Goal: Information Seeking & Learning: Learn about a topic

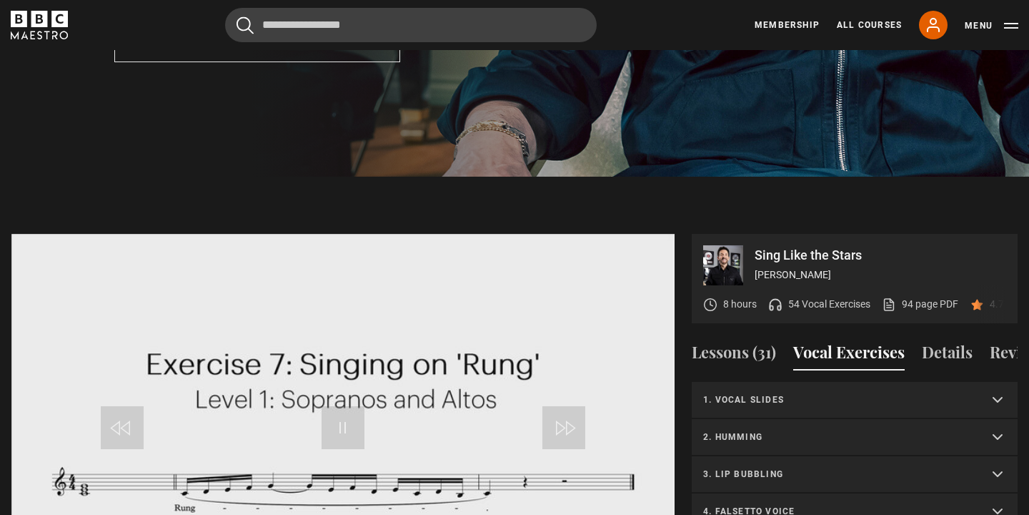
click at [814, 393] on p "1. Vocal slides" at bounding box center [837, 399] width 269 height 13
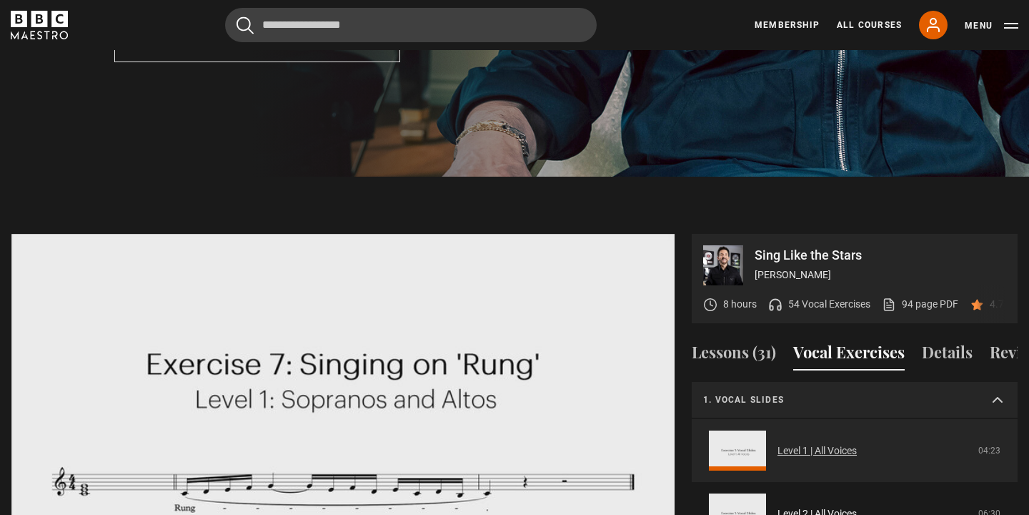
click at [793, 443] on link "Level 1 | All Voices" at bounding box center [817, 450] width 79 height 15
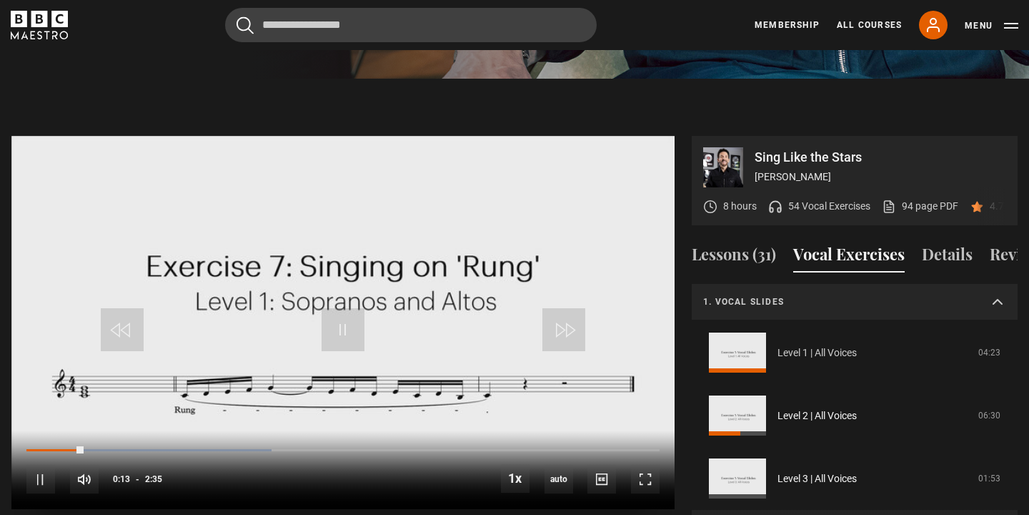
scroll to position [624, 0]
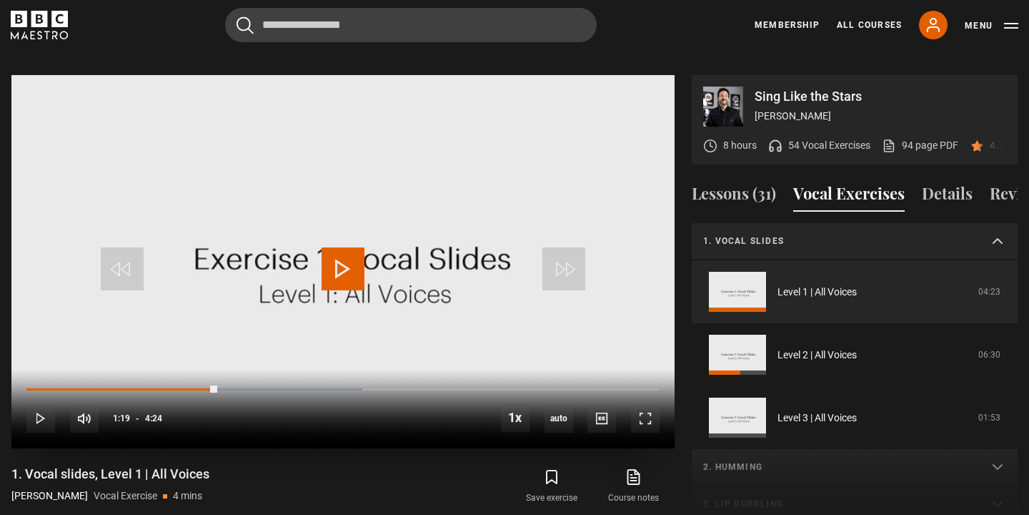
click at [347, 266] on span "Video Player" at bounding box center [343, 268] width 43 height 43
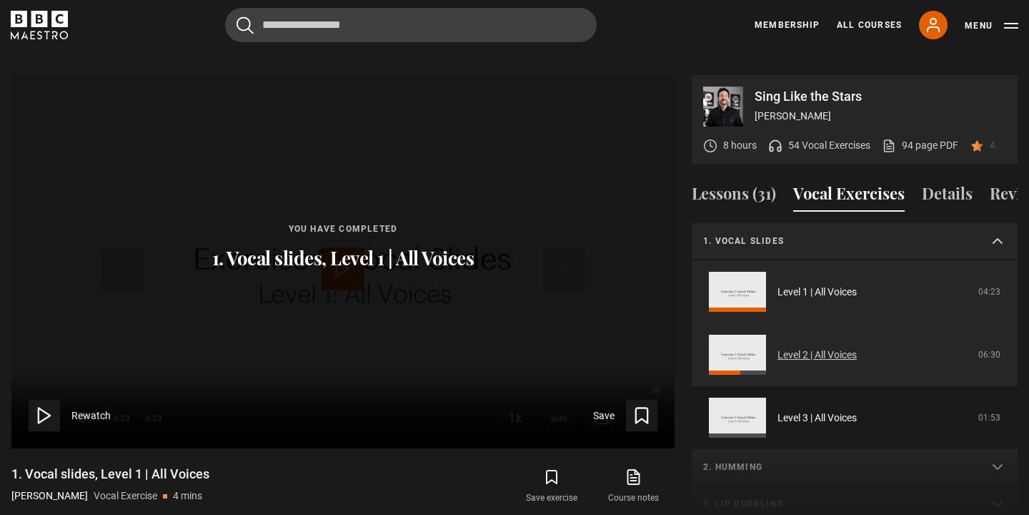
click at [820, 347] on link "Level 2 | All Voices" at bounding box center [817, 354] width 79 height 15
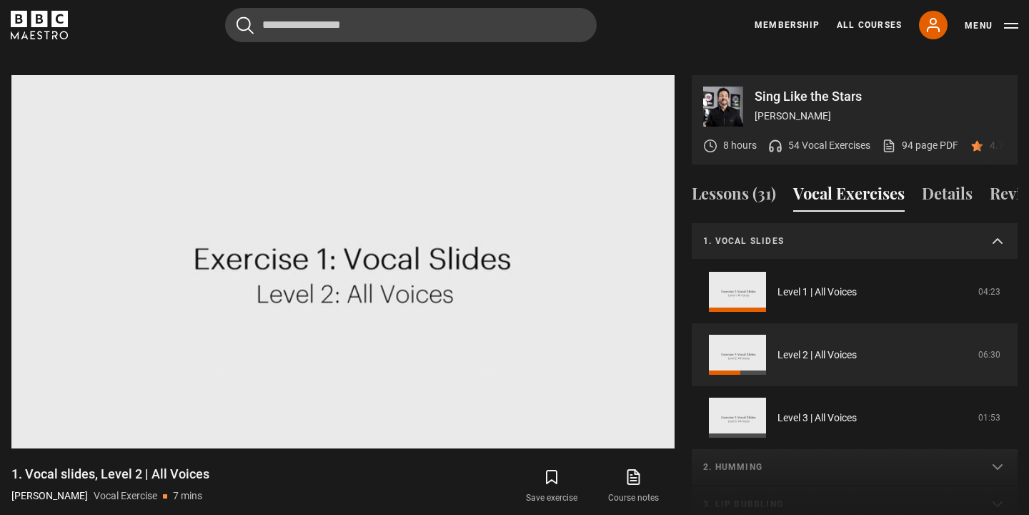
click at [836, 229] on summary "1. Vocal slides" at bounding box center [855, 241] width 326 height 37
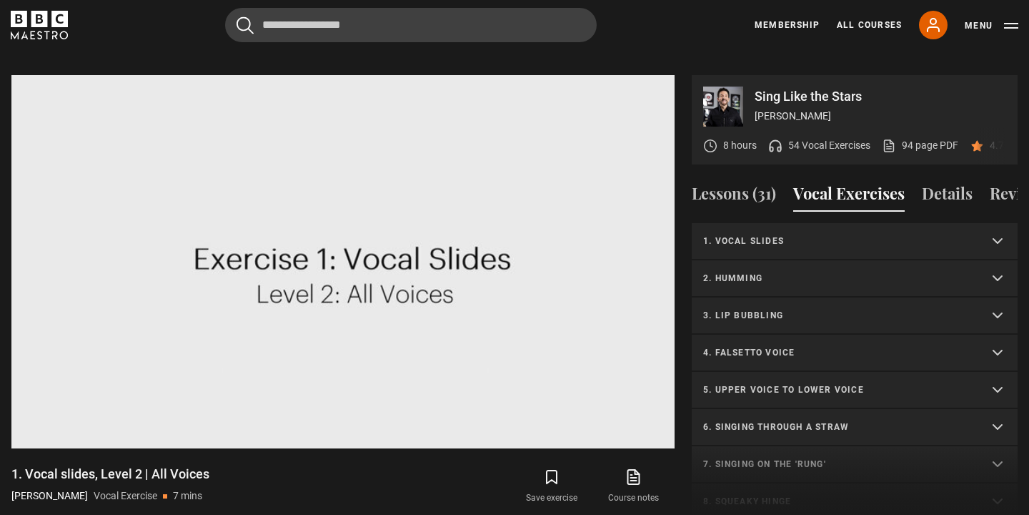
click at [803, 272] on p "2. Humming" at bounding box center [837, 278] width 269 height 13
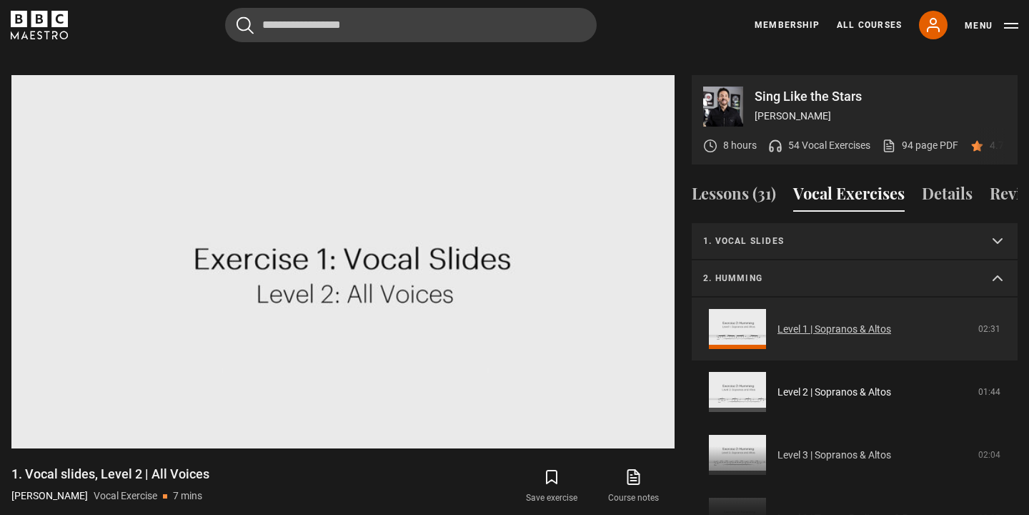
click at [830, 331] on link "Level 1 | Sopranos & Altos" at bounding box center [835, 329] width 114 height 15
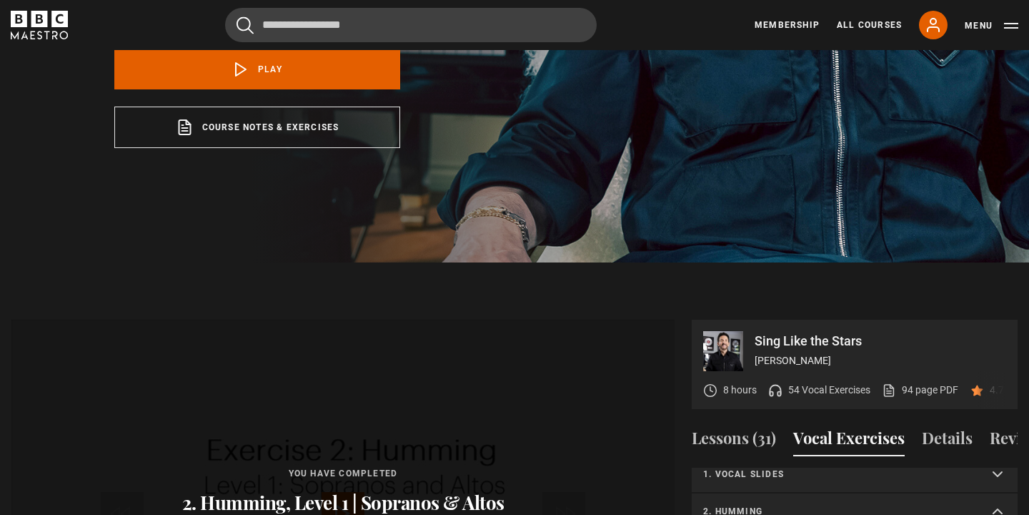
scroll to position [640, 0]
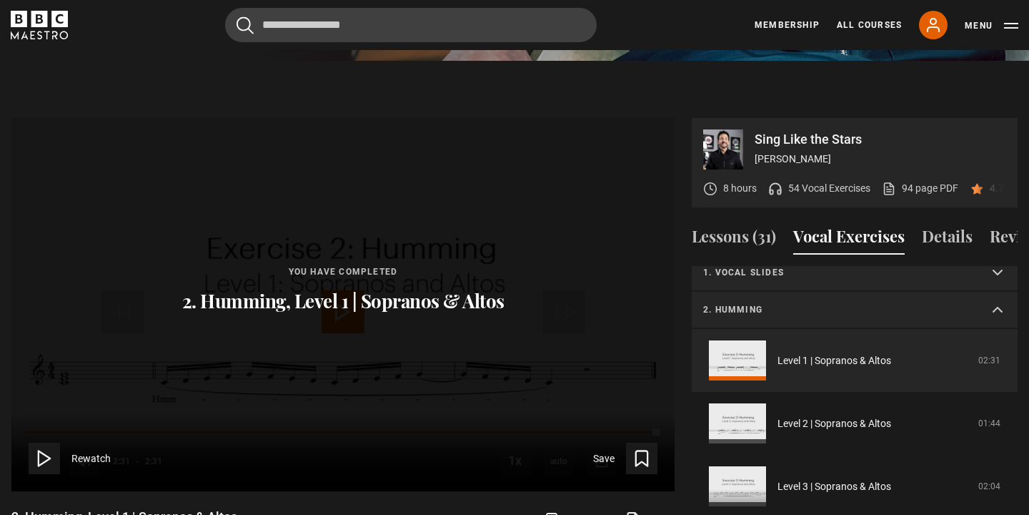
click at [805, 303] on p "2. Humming" at bounding box center [837, 309] width 269 height 13
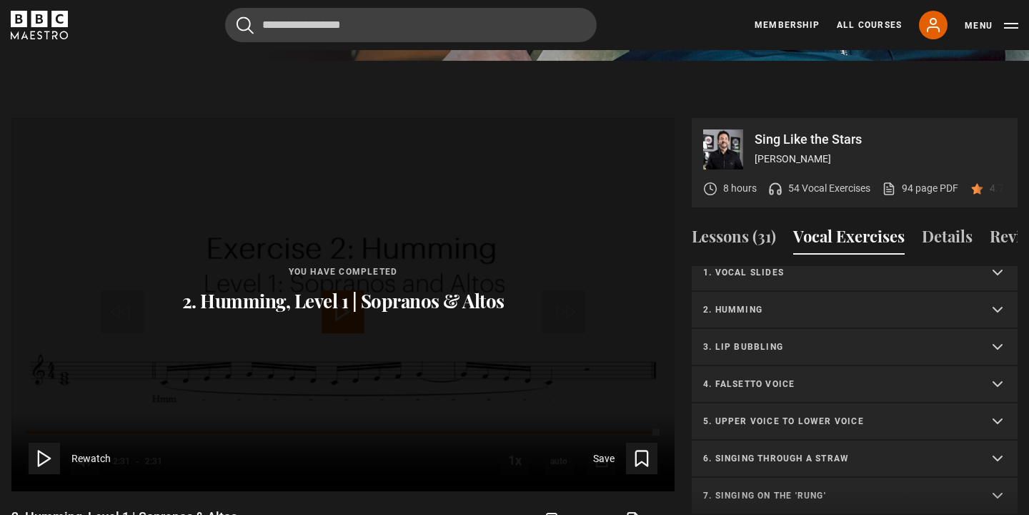
click at [775, 340] on p "3. Lip bubbling" at bounding box center [837, 346] width 269 height 13
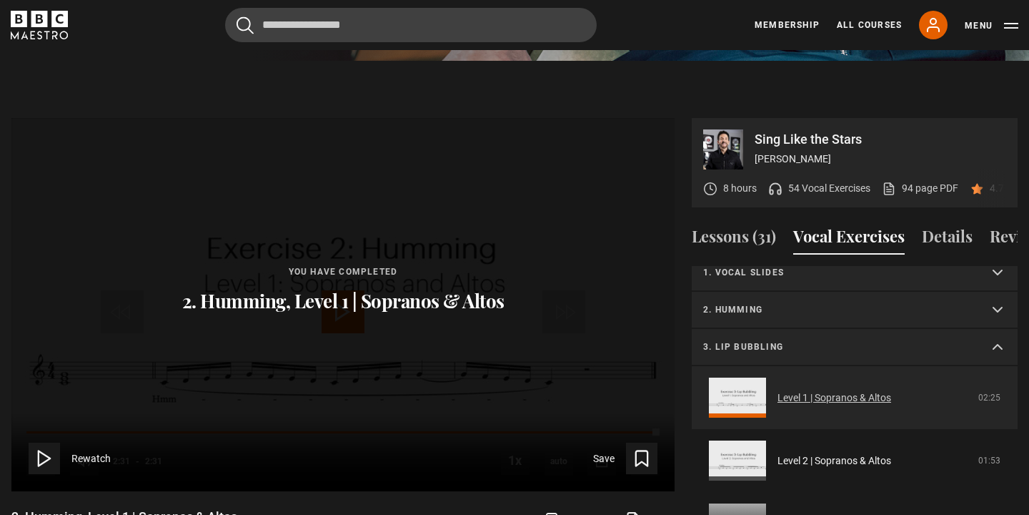
click at [778, 390] on link "Level 1 | Sopranos & Altos" at bounding box center [835, 397] width 114 height 15
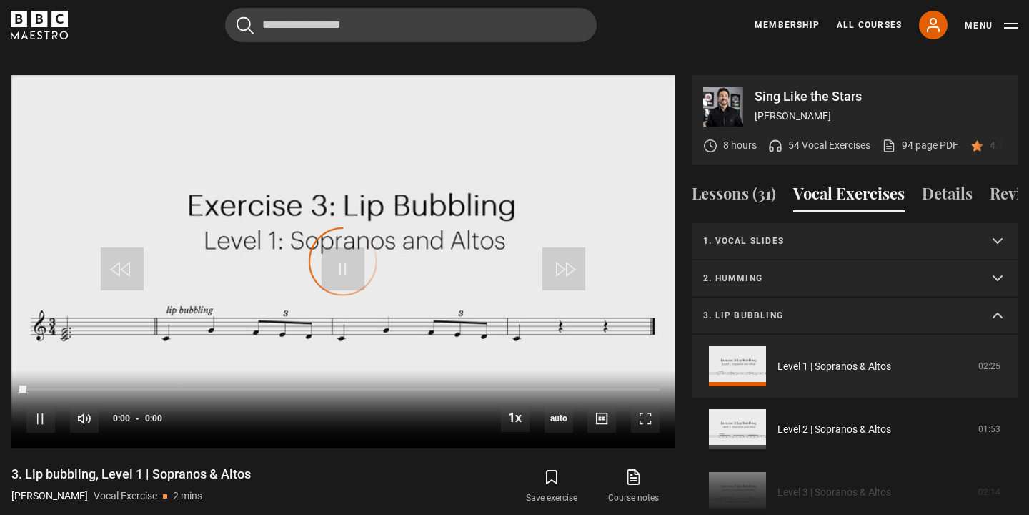
scroll to position [49, 0]
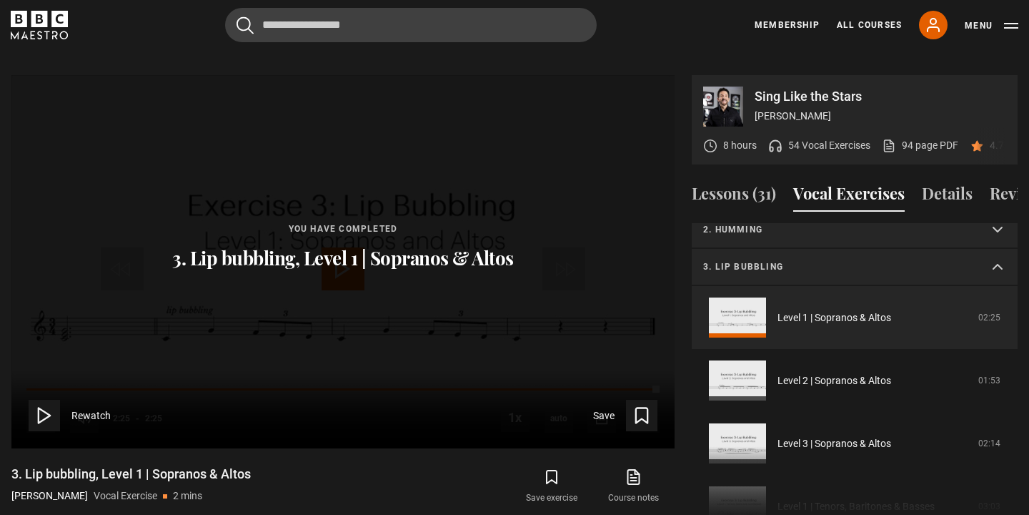
click at [812, 260] on p "3. Lip bubbling" at bounding box center [837, 266] width 269 height 13
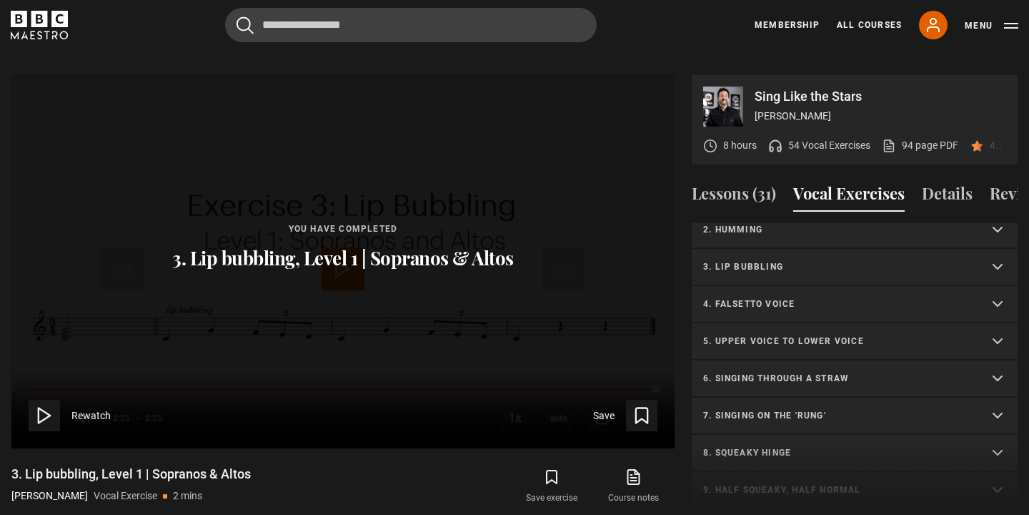
click at [787, 297] on p "4. Falsetto voice" at bounding box center [837, 303] width 269 height 13
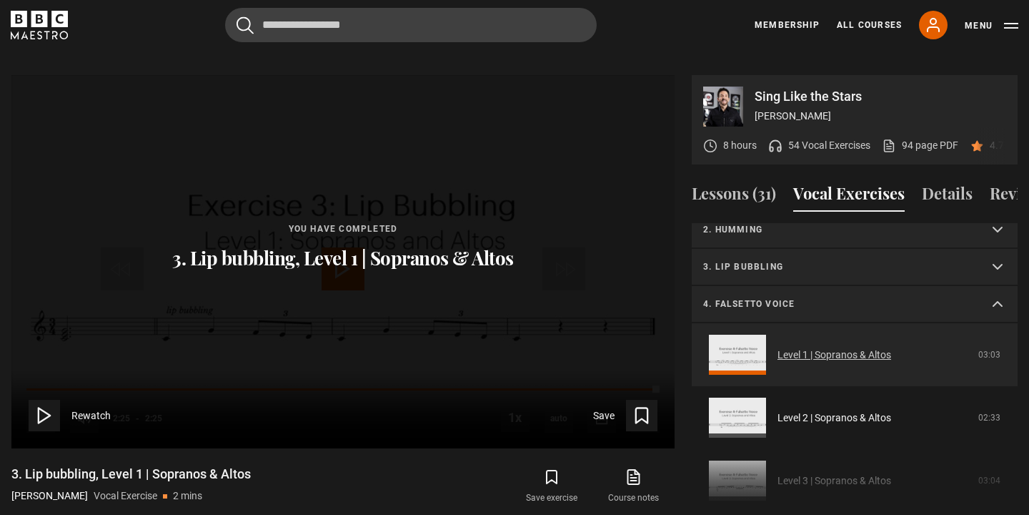
click at [778, 347] on link "Level 1 | Sopranos & Altos" at bounding box center [835, 354] width 114 height 15
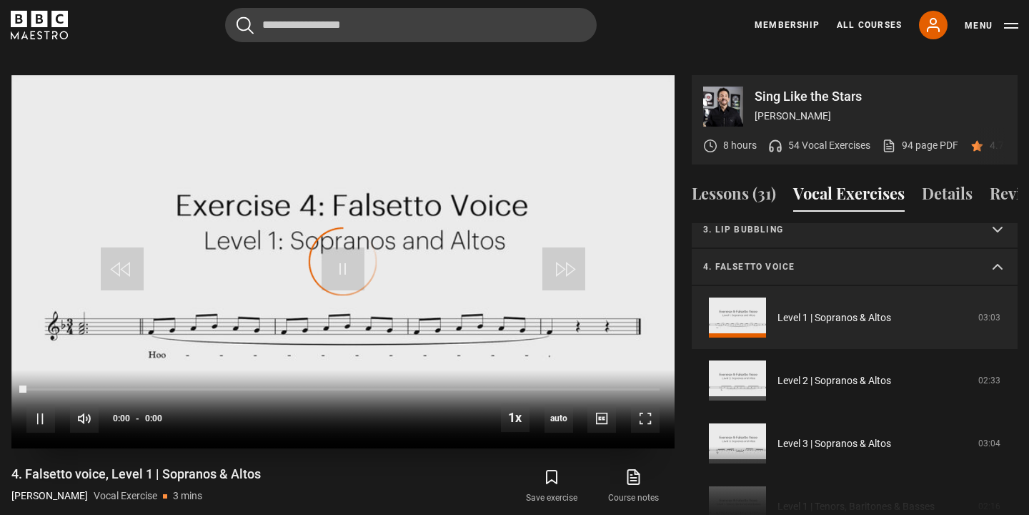
click at [415, 241] on video "Video Player" at bounding box center [342, 261] width 663 height 373
click at [433, 289] on video "Video Player" at bounding box center [342, 261] width 663 height 373
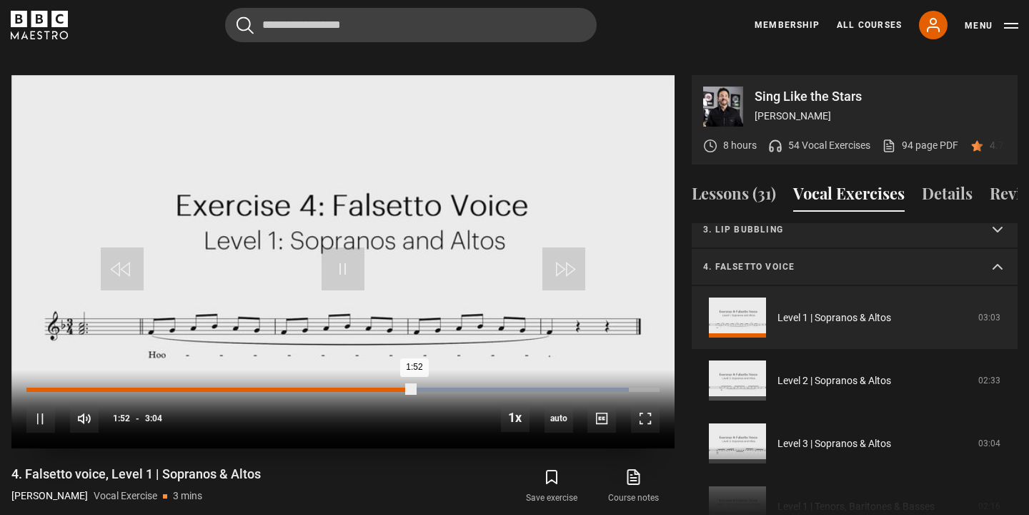
click at [31, 387] on div "Loaded : 95.11% 0:01 1:52" at bounding box center [342, 389] width 633 height 4
click at [211, 181] on video "Video Player" at bounding box center [342, 261] width 663 height 373
